Goal: Book appointment/travel/reservation

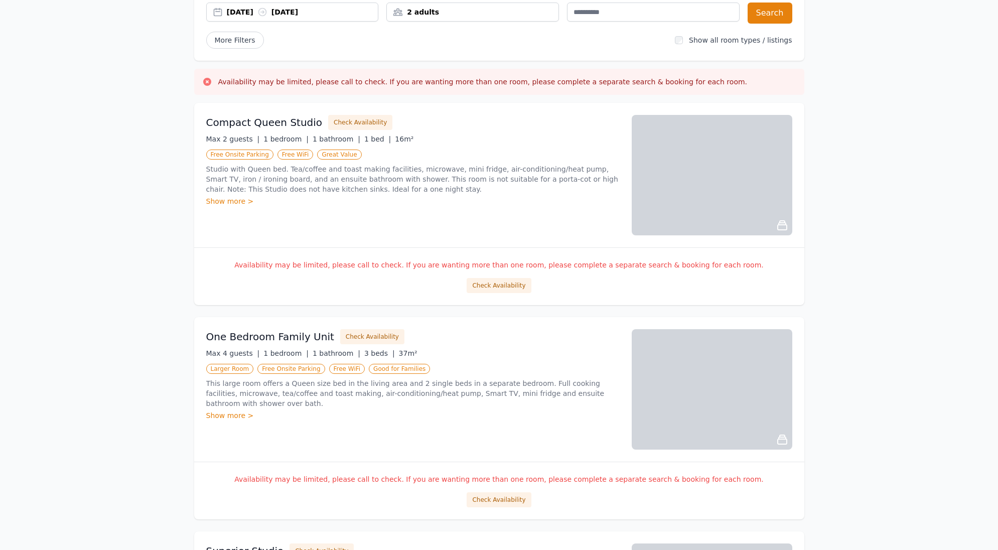
scroll to position [80, 0]
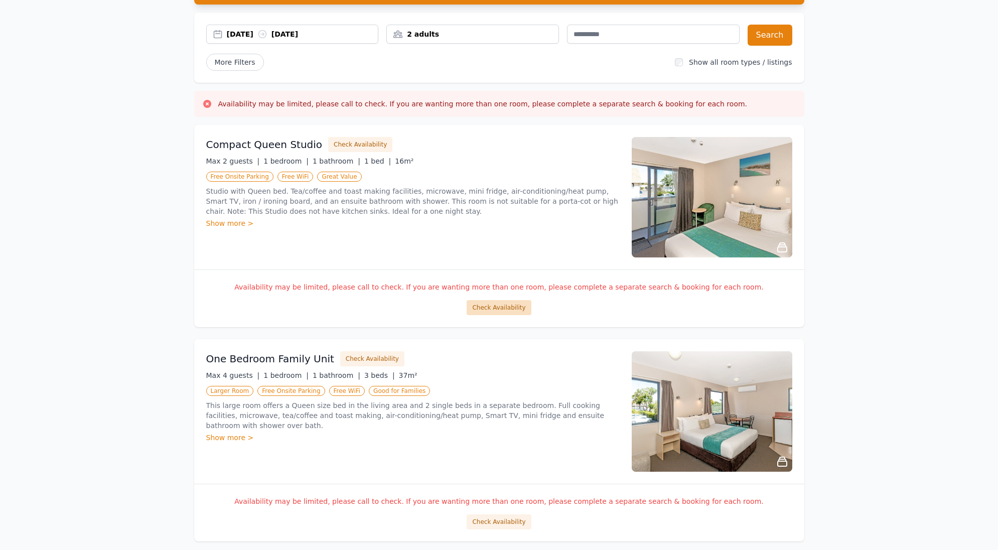
click at [501, 311] on button "Check Availability" at bounding box center [499, 307] width 64 height 15
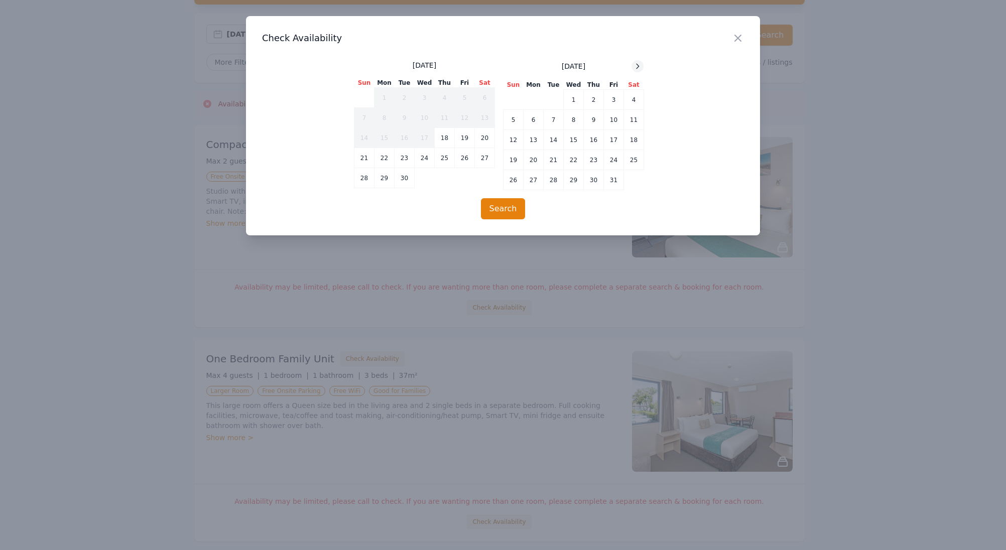
click at [640, 65] on icon at bounding box center [637, 66] width 8 height 8
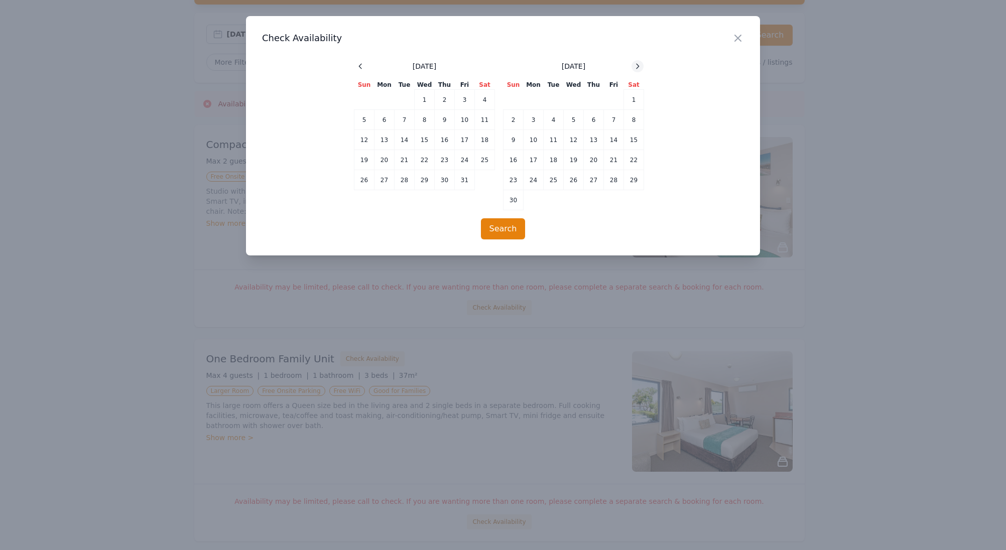
click at [640, 65] on icon at bounding box center [637, 66] width 8 height 8
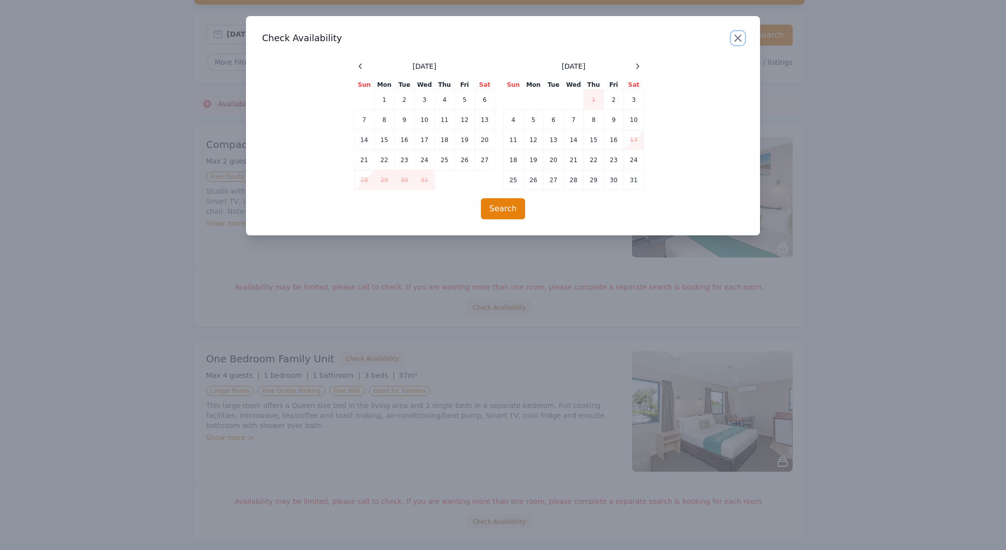
click at [740, 38] on icon "button" at bounding box center [738, 38] width 12 height 12
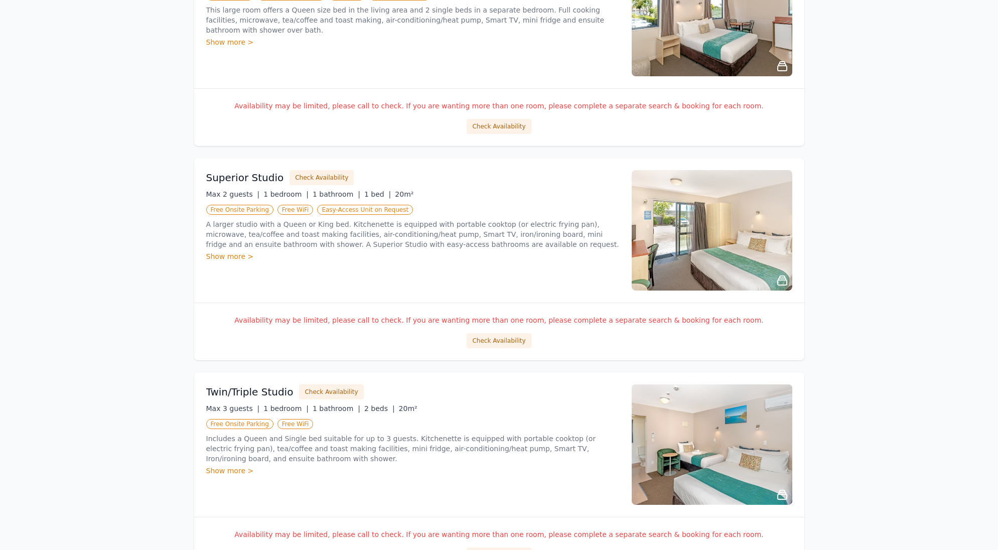
scroll to position [497, 0]
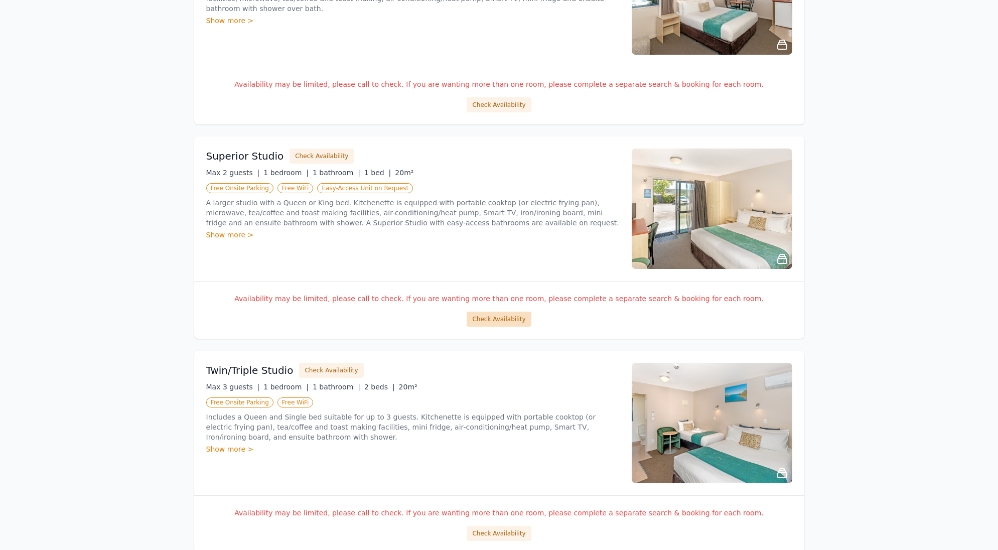
click at [518, 321] on button "Check Availability" at bounding box center [499, 319] width 64 height 15
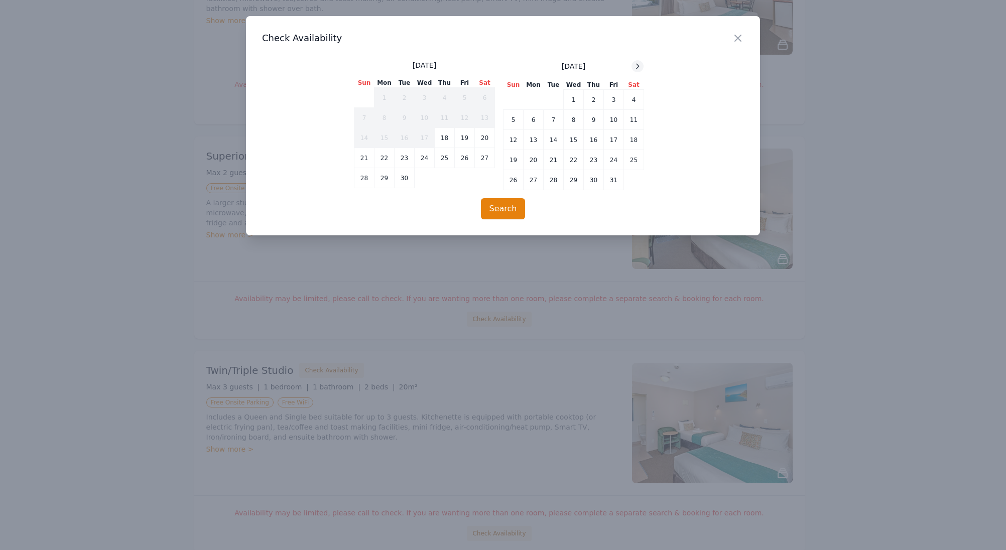
click at [636, 63] on icon at bounding box center [637, 66] width 8 height 8
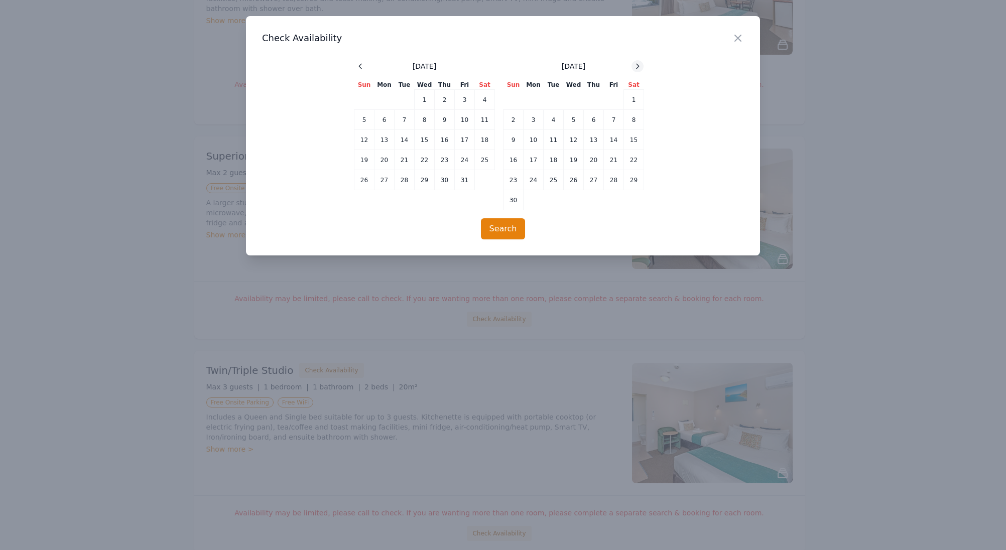
click at [636, 63] on icon at bounding box center [637, 66] width 8 height 8
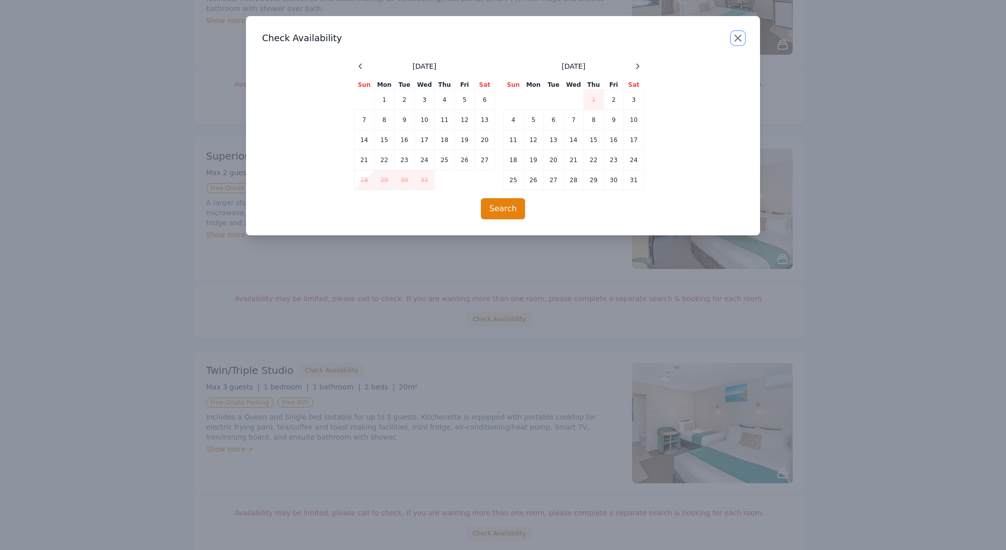
click at [737, 35] on icon "button" at bounding box center [738, 38] width 12 height 12
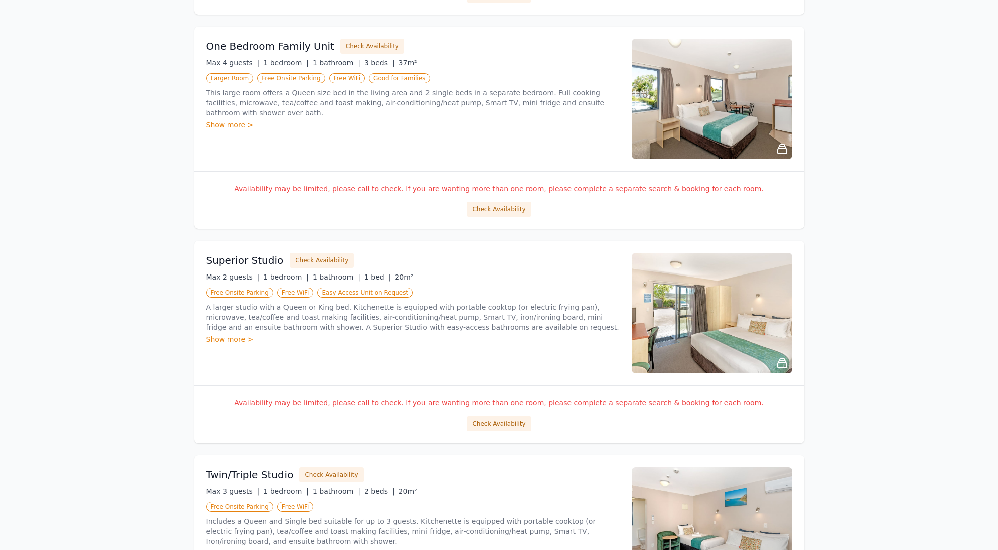
scroll to position [284, 0]
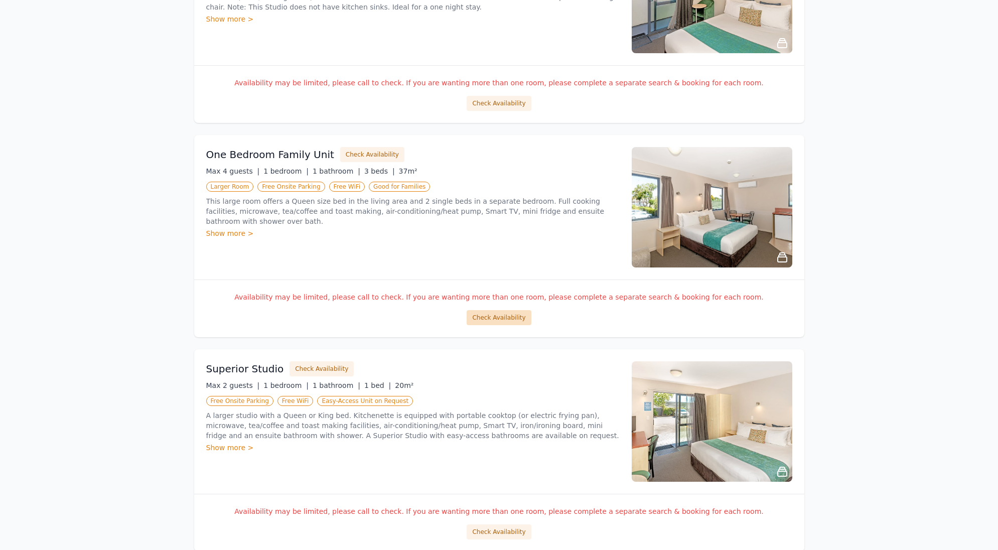
click at [493, 316] on button "Check Availability" at bounding box center [499, 317] width 64 height 15
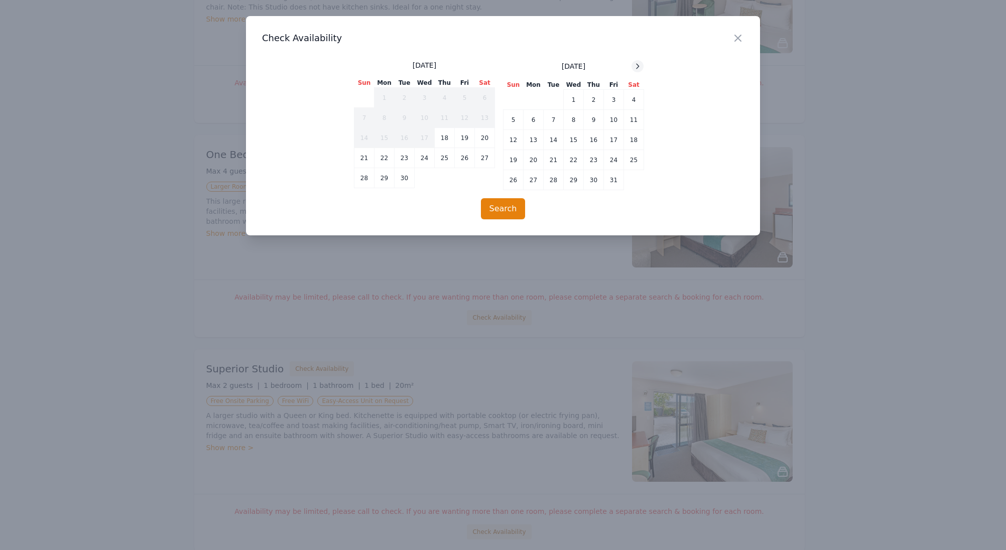
click at [639, 67] on icon at bounding box center [637, 66] width 8 height 8
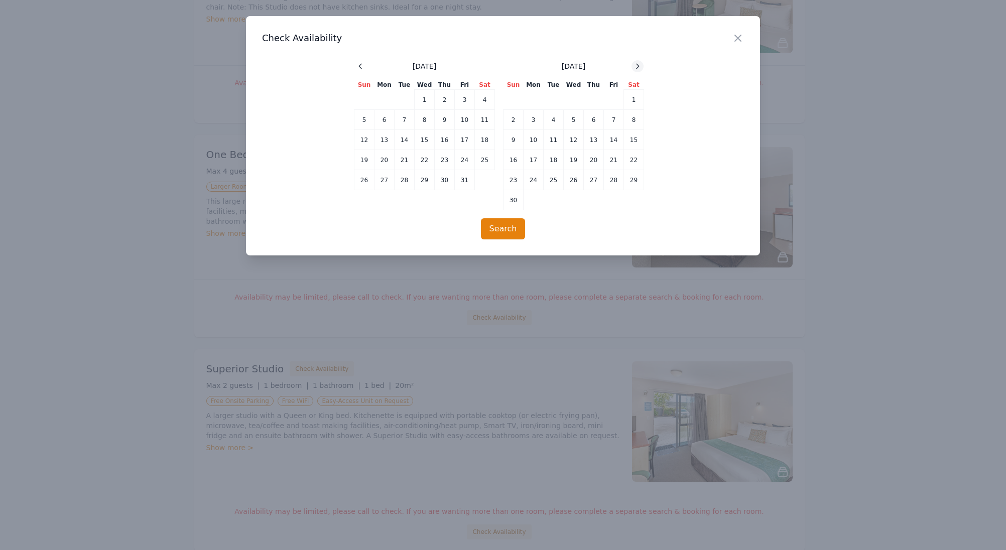
click at [639, 67] on icon at bounding box center [637, 66] width 8 height 8
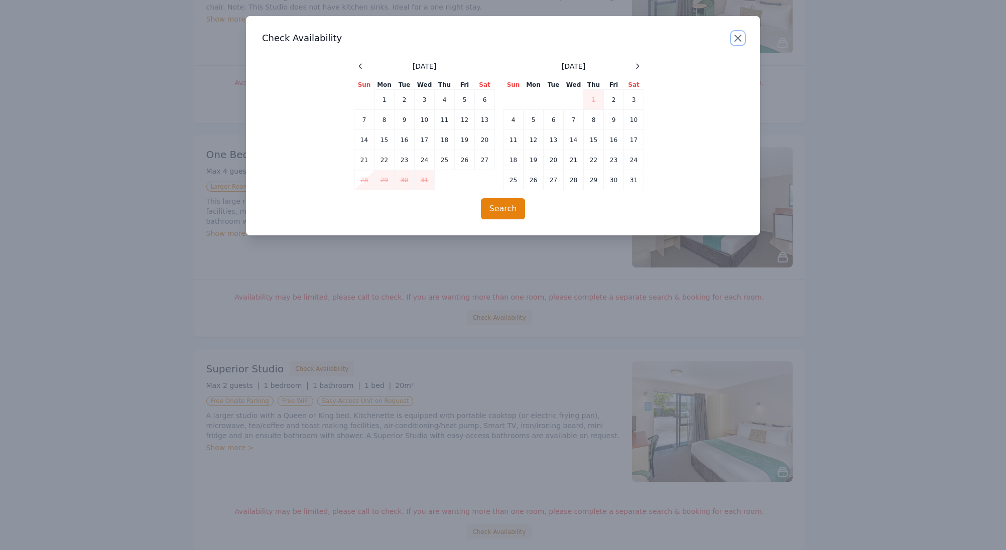
click at [737, 41] on icon "button" at bounding box center [738, 38] width 12 height 12
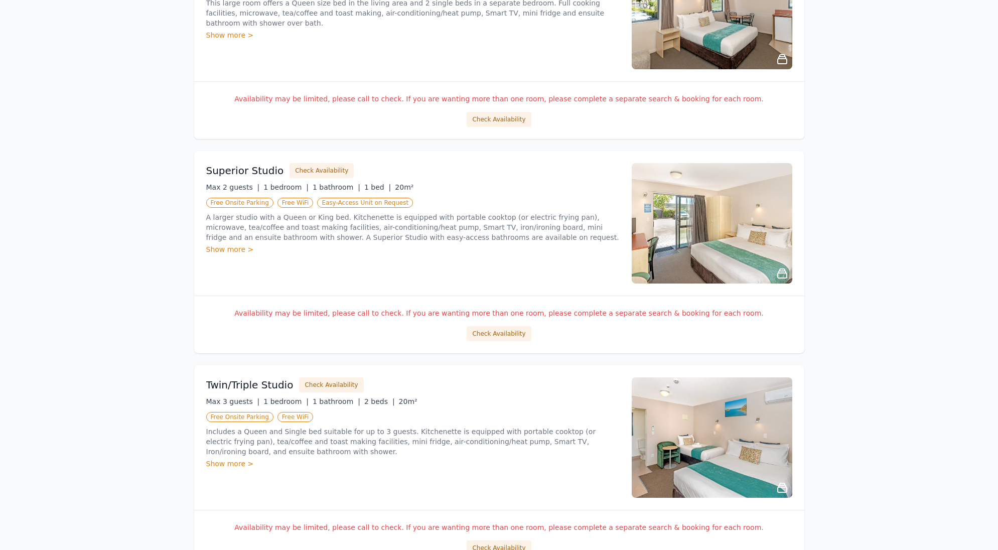
scroll to position [635, 0]
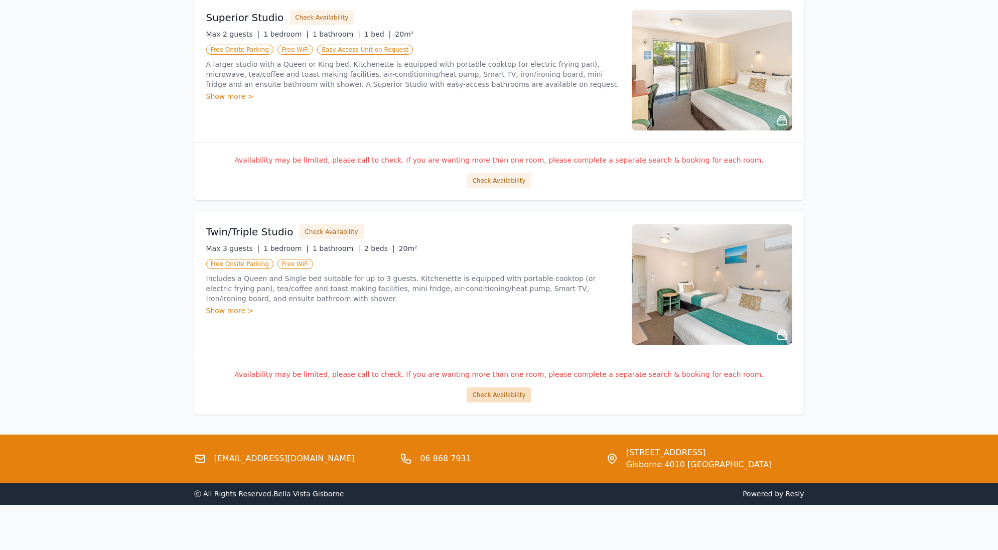
click at [509, 393] on button "Check Availability" at bounding box center [499, 394] width 64 height 15
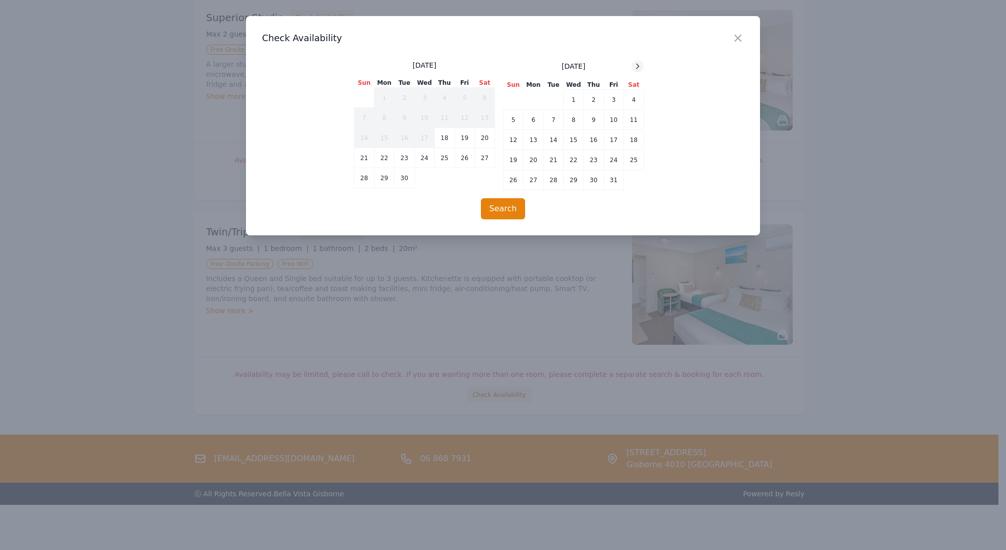
click at [639, 63] on icon at bounding box center [637, 66] width 8 height 8
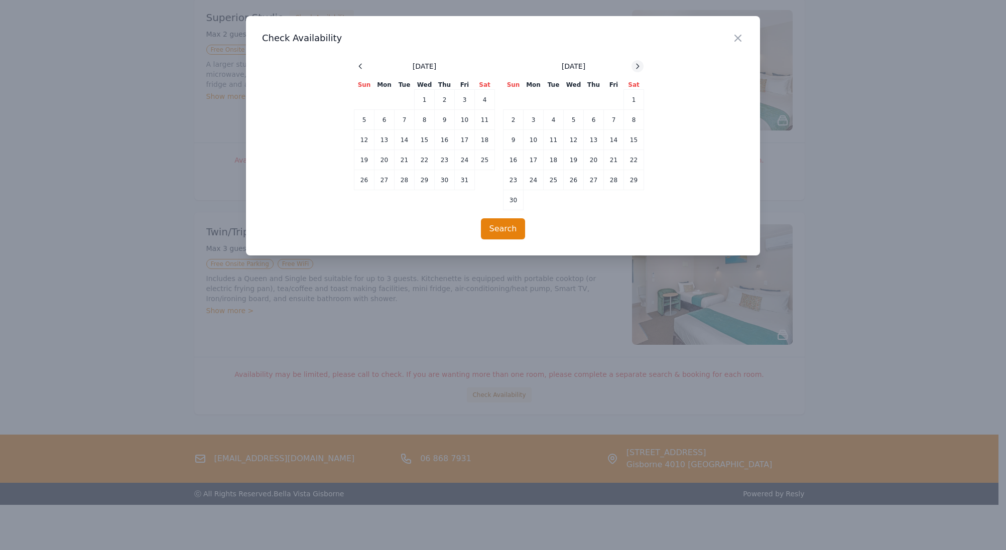
click at [639, 63] on icon at bounding box center [637, 66] width 8 height 8
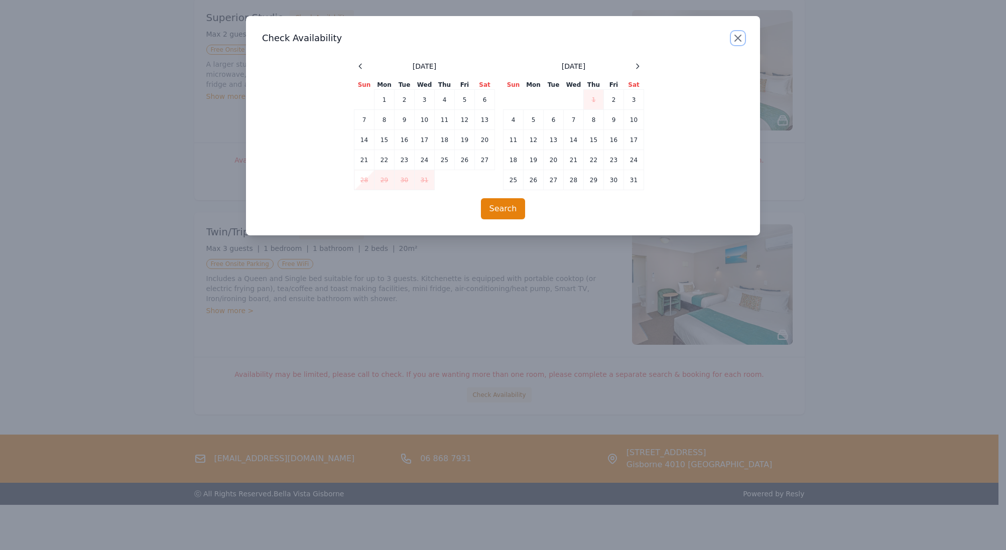
click at [736, 43] on icon "button" at bounding box center [738, 38] width 12 height 12
